Goal: Use online tool/utility: Use online tool/utility

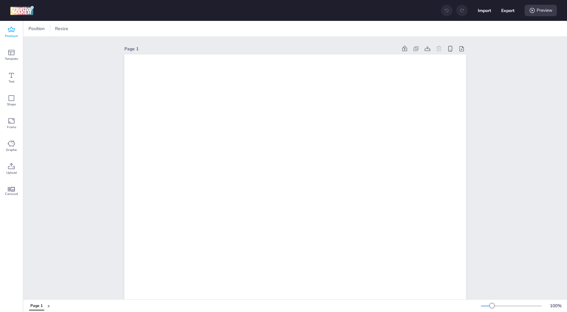
click at [11, 30] on icon at bounding box center [11, 29] width 7 height 5
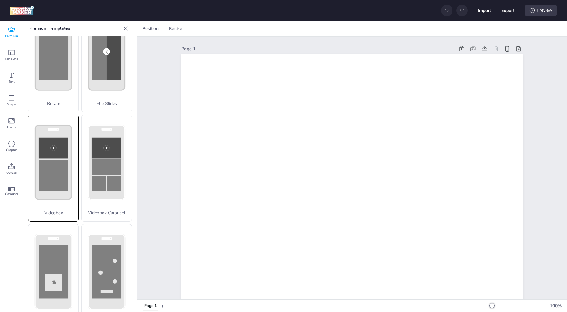
scroll to position [152, 0]
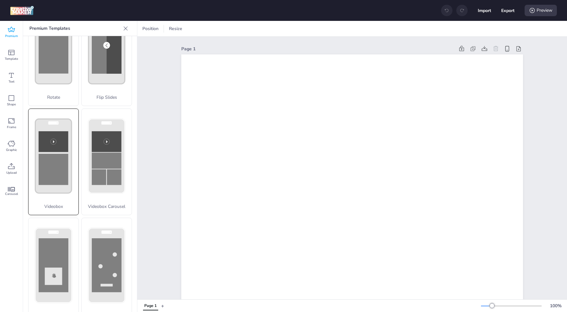
click at [60, 160] on rect at bounding box center [54, 169] width 30 height 31
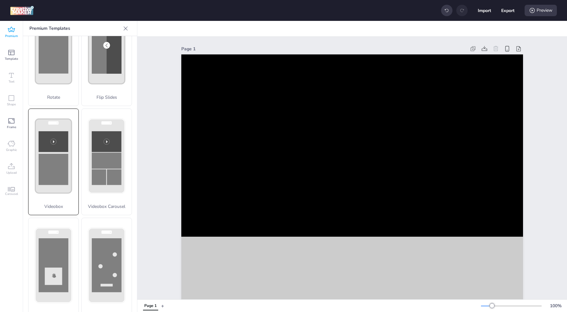
click at [61, 203] on p "Videobox" at bounding box center [53, 206] width 50 height 7
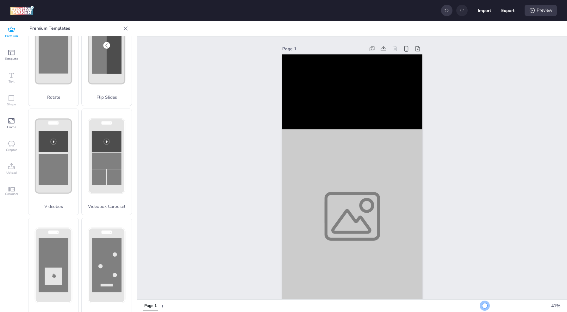
drag, startPoint x: 490, startPoint y: 306, endPoint x: 485, endPoint y: 306, distance: 5.1
click at [485, 306] on div at bounding box center [484, 305] width 5 height 5
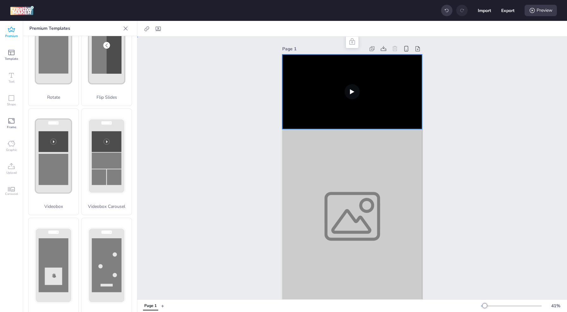
click at [333, 100] on video at bounding box center [352, 91] width 140 height 75
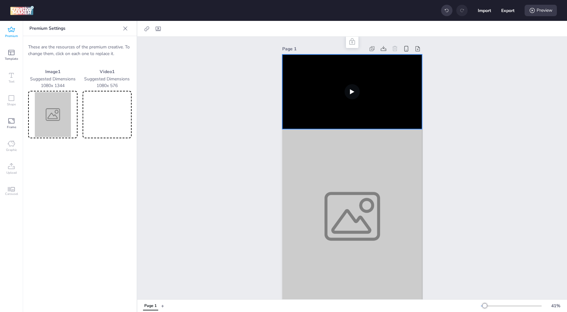
click at [54, 118] on img at bounding box center [52, 114] width 47 height 45
click at [110, 103] on video at bounding box center [107, 114] width 47 height 45
click at [54, 122] on img at bounding box center [52, 114] width 47 height 45
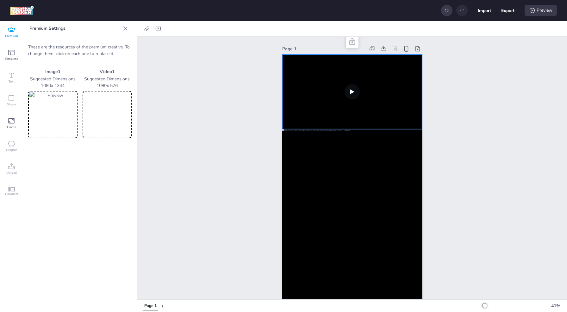
click at [116, 116] on video at bounding box center [107, 114] width 47 height 45
click at [128, 32] on div at bounding box center [125, 28] width 10 height 10
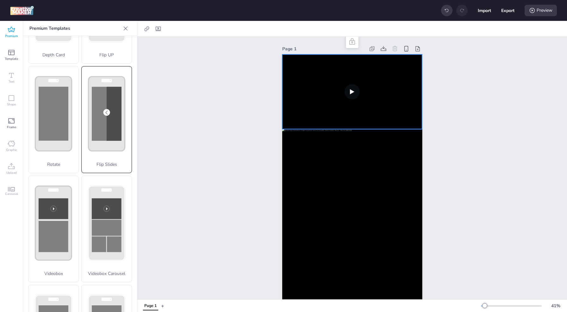
scroll to position [127, 0]
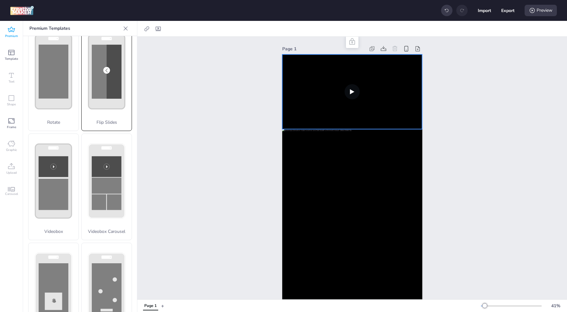
click at [113, 109] on icon at bounding box center [107, 71] width 50 height 95
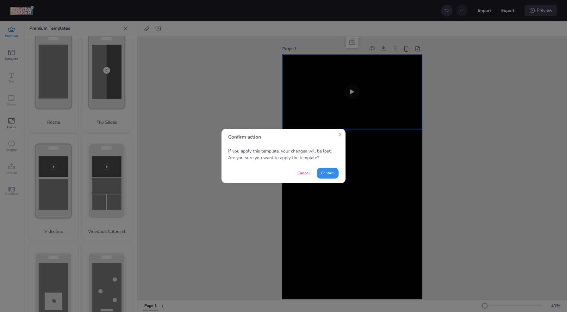
click at [332, 175] on button "Confirm" at bounding box center [328, 173] width 22 height 11
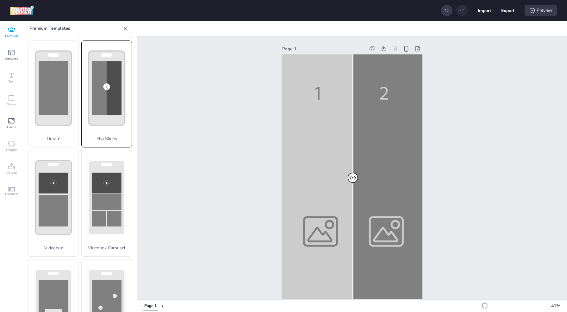
scroll to position [152, 0]
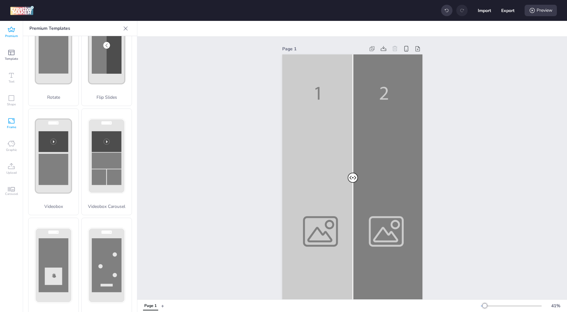
click at [13, 120] on icon at bounding box center [11, 120] width 6 height 5
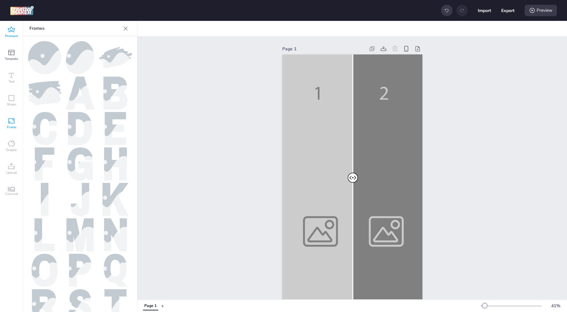
click at [11, 35] on span "Premium" at bounding box center [11, 36] width 13 height 5
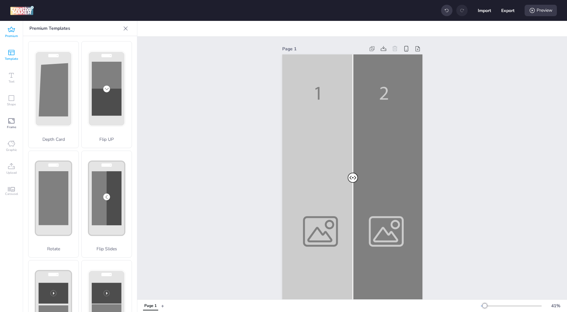
click at [9, 56] on icon at bounding box center [12, 53] width 8 height 8
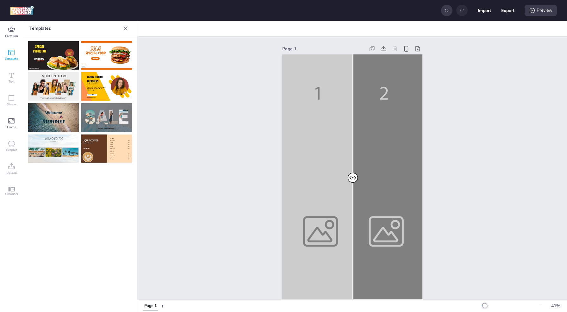
click at [14, 193] on span "Carousel" at bounding box center [11, 194] width 13 height 5
click at [126, 29] on icon at bounding box center [126, 28] width 6 height 6
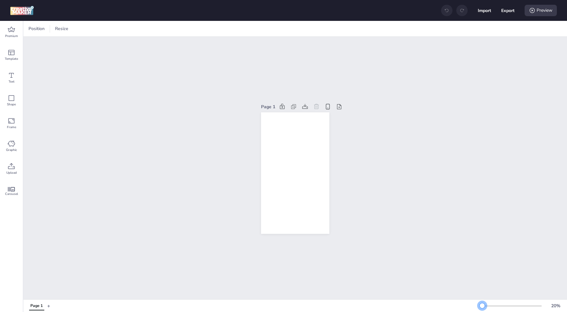
click at [482, 304] on div at bounding box center [511, 306] width 61 height 5
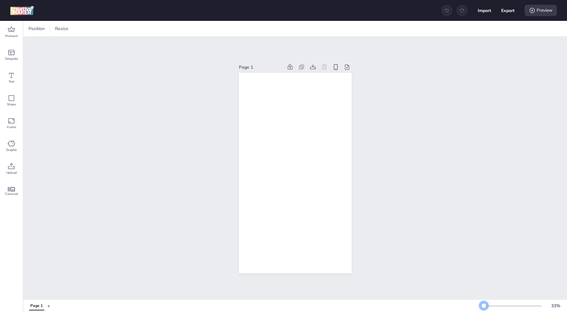
click at [484, 307] on div at bounding box center [483, 305] width 5 height 5
click at [11, 188] on icon at bounding box center [11, 189] width 7 height 4
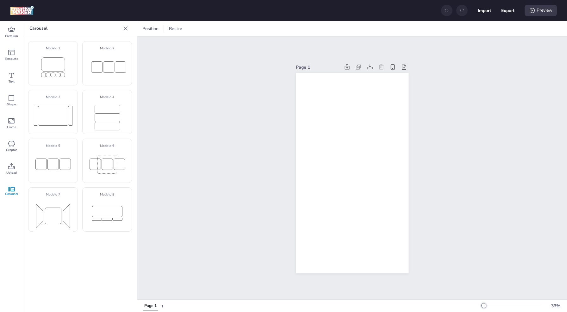
drag, startPoint x: 52, startPoint y: 206, endPoint x: 270, endPoint y: 213, distance: 217.6
click at [270, 213] on div "Premium Template Text Shape Frame Graphic Upload Carousel Carousel Modelo 1 Mod…" at bounding box center [283, 166] width 567 height 291
click at [66, 213] on rect at bounding box center [53, 215] width 40 height 33
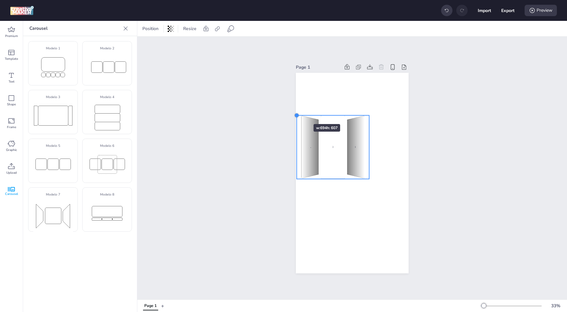
drag, startPoint x: 333, startPoint y: 165, endPoint x: 295, endPoint y: 112, distance: 65.0
click at [295, 113] on div at bounding box center [296, 115] width 5 height 5
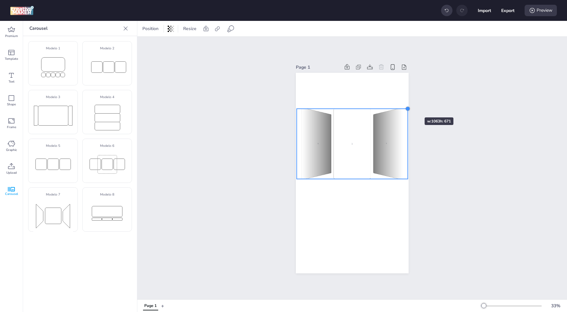
drag, startPoint x: 367, startPoint y: 112, endPoint x: 406, endPoint y: 107, distance: 39.3
click at [406, 107] on div at bounding box center [407, 108] width 5 height 5
click at [343, 147] on div "2" at bounding box center [352, 144] width 37 height 69
select select "cover"
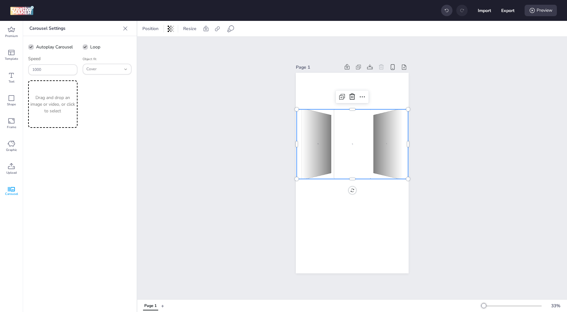
click at [46, 105] on p "Drag and drop an image or video, or click to select" at bounding box center [52, 104] width 47 height 20
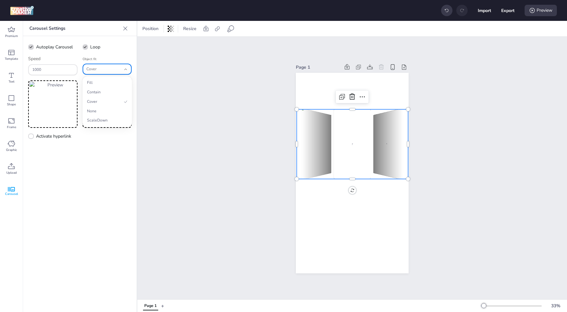
click at [100, 71] on span "Cover" at bounding box center [103, 69] width 35 height 6
click at [100, 92] on span "Contain" at bounding box center [104, 93] width 35 height 6
type input "contain"
select select "contain"
click at [96, 70] on span "Contain" at bounding box center [103, 69] width 35 height 6
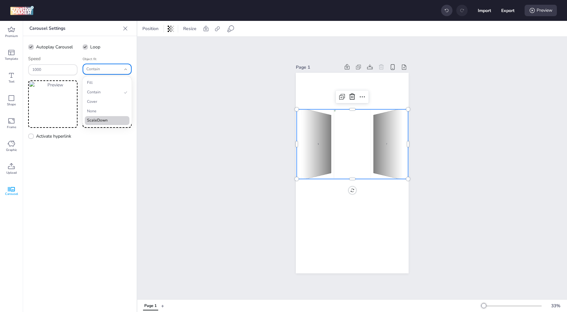
click at [96, 121] on span "ScaleDown" at bounding box center [104, 121] width 35 height 6
type input "scale-down"
select select "scale-down"
click at [112, 69] on span "ScaleDown" at bounding box center [103, 69] width 35 height 6
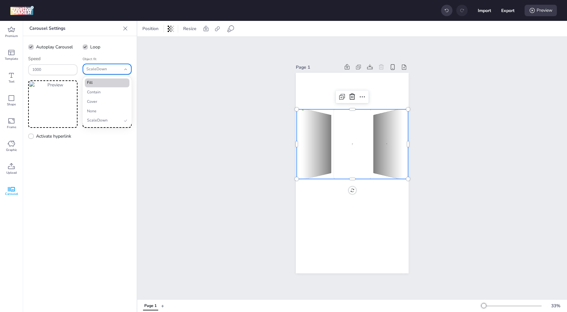
click at [109, 83] on span "Fill" at bounding box center [104, 83] width 35 height 6
type input "fill"
select select "fill"
click at [100, 108] on p "Drag and drop an image or video, or click to select" at bounding box center [107, 104] width 47 height 20
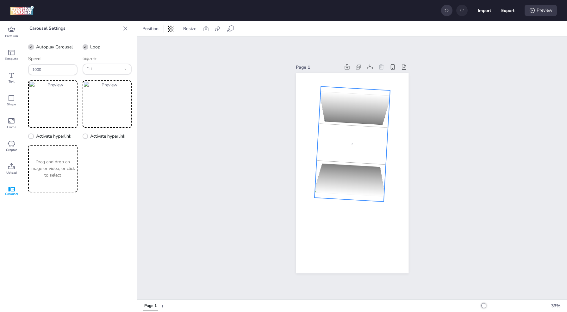
drag, startPoint x: 351, startPoint y: 187, endPoint x: 418, endPoint y: 146, distance: 78.5
click at [418, 146] on div "Page 1 3 3 3 273 °" at bounding box center [352, 168] width 148 height 226
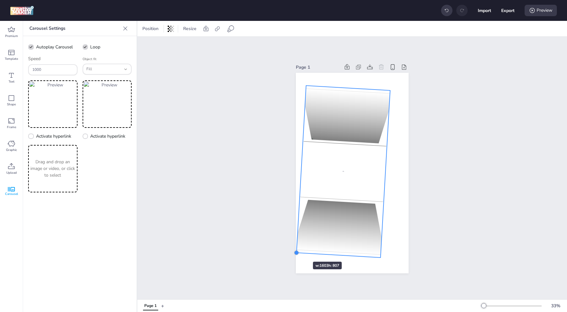
drag, startPoint x: 312, startPoint y: 195, endPoint x: 294, endPoint y: 250, distance: 58.0
click at [294, 250] on div at bounding box center [296, 252] width 5 height 5
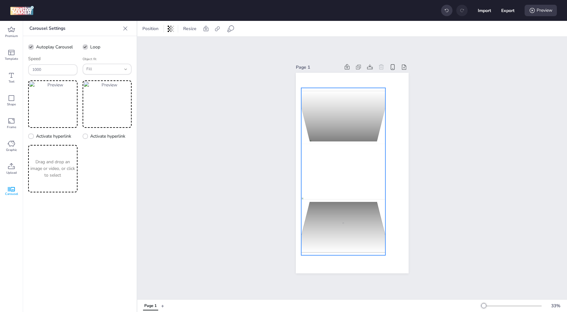
drag, startPoint x: 396, startPoint y: 174, endPoint x: 398, endPoint y: 169, distance: 5.4
click at [398, 169] on div "3 3 3 270 °" at bounding box center [352, 173] width 113 height 201
click at [398, 170] on div "3 3 3 270 °" at bounding box center [352, 173] width 113 height 201
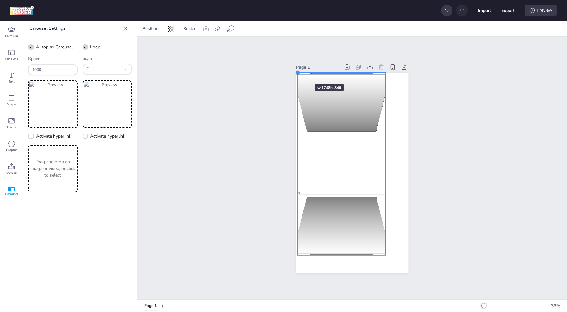
drag, startPoint x: 299, startPoint y: 88, endPoint x: 296, endPoint y: 72, distance: 15.6
click at [296, 72] on div at bounding box center [297, 72] width 5 height 5
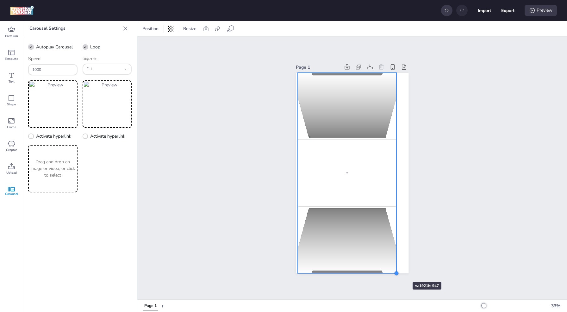
drag, startPoint x: 383, startPoint y: 253, endPoint x: 394, endPoint y: 271, distance: 21.2
click at [394, 271] on div at bounding box center [396, 273] width 5 height 5
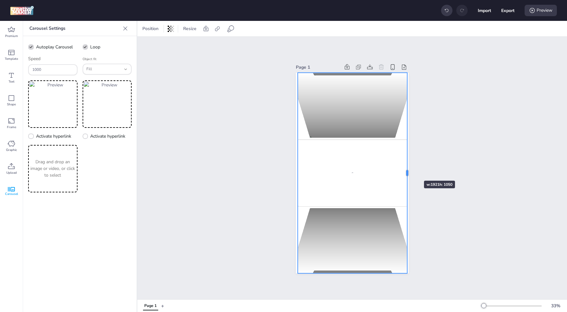
drag, startPoint x: 394, startPoint y: 170, endPoint x: 405, endPoint y: 169, distance: 10.8
click at [407, 169] on div at bounding box center [409, 173] width 5 height 201
click at [123, 33] on div "Carousel Settings" at bounding box center [80, 28] width 114 height 15
click at [127, 30] on icon at bounding box center [125, 28] width 6 height 6
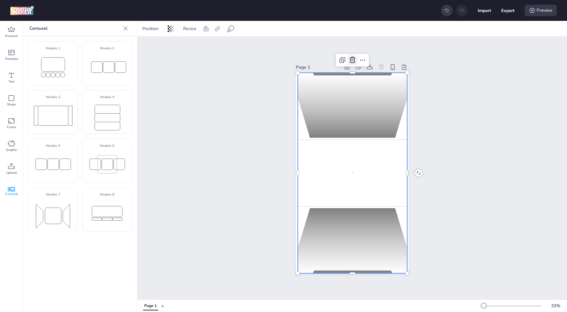
click at [350, 60] on icon at bounding box center [353, 60] width 6 height 6
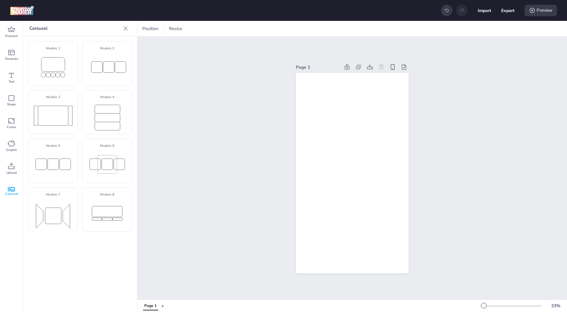
drag, startPoint x: 111, startPoint y: 120, endPoint x: 236, endPoint y: 203, distance: 150.3
click at [236, 203] on div "Premium Template Text Shape Frame Graphic Upload Carousel Carousel Modelo 1 Mod…" at bounding box center [283, 166] width 567 height 291
click at [102, 116] on rect at bounding box center [107, 117] width 25 height 9
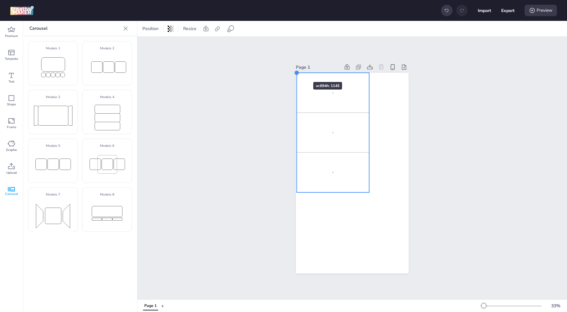
drag, startPoint x: 333, startPoint y: 152, endPoint x: 295, endPoint y: 70, distance: 89.8
click at [295, 70] on div at bounding box center [296, 72] width 5 height 5
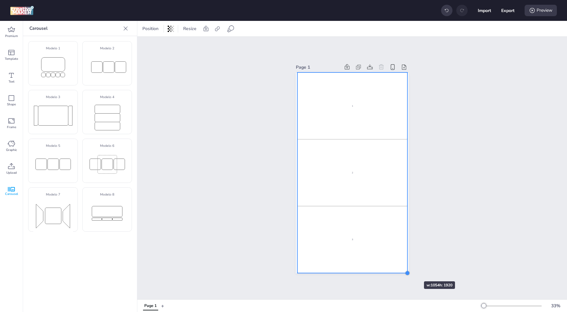
drag, startPoint x: 367, startPoint y: 189, endPoint x: 405, endPoint y: 270, distance: 89.4
click at [405, 271] on div at bounding box center [407, 273] width 5 height 5
click at [294, 70] on div at bounding box center [296, 72] width 5 height 5
click at [324, 103] on div "2" at bounding box center [351, 105] width 111 height 67
select select "cover"
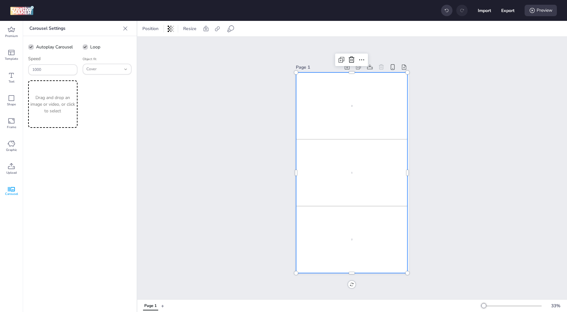
click at [52, 101] on p "Drag and drop an image or video, or click to select" at bounding box center [52, 104] width 47 height 20
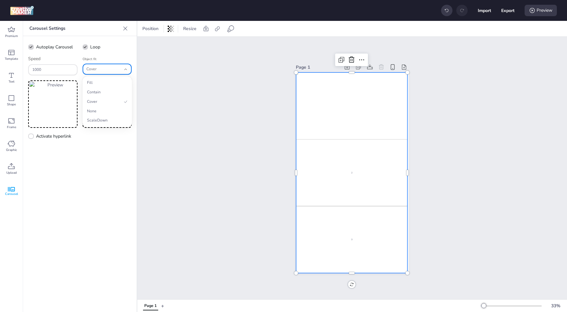
click at [126, 69] on icon "Object fit" at bounding box center [125, 69] width 4 height 4
click at [110, 95] on span "Contain" at bounding box center [104, 93] width 35 height 6
type input "contain"
select select "contain"
click at [127, 26] on icon at bounding box center [125, 28] width 6 height 6
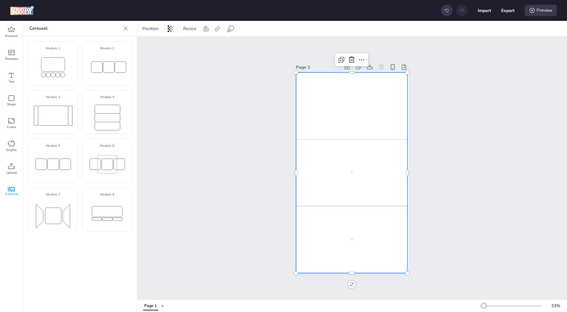
click at [127, 26] on icon at bounding box center [126, 28] width 6 height 6
